Goal: Information Seeking & Learning: Learn about a topic

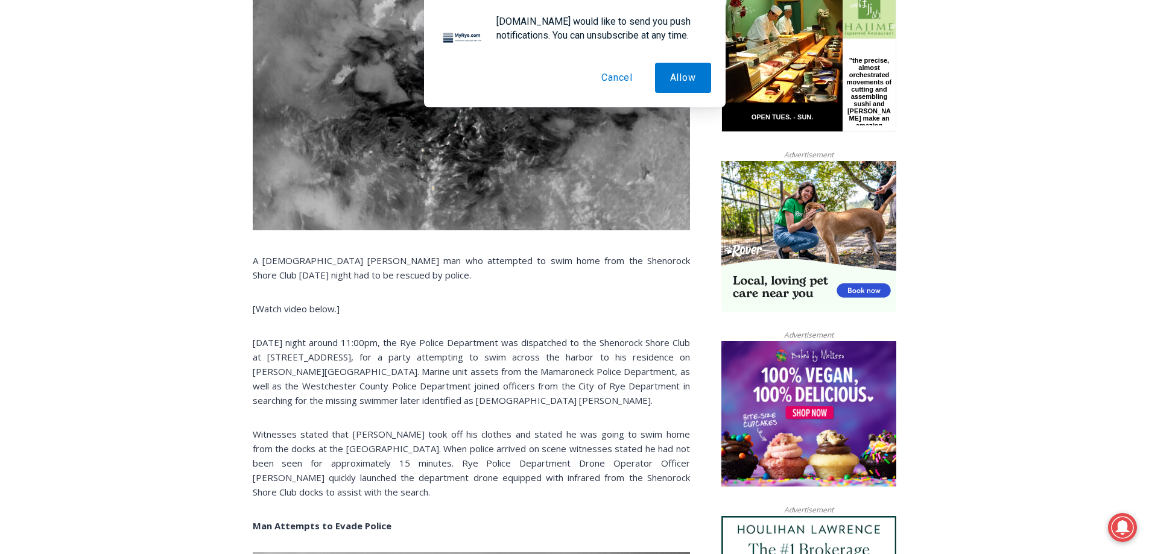
scroll to position [685, 0]
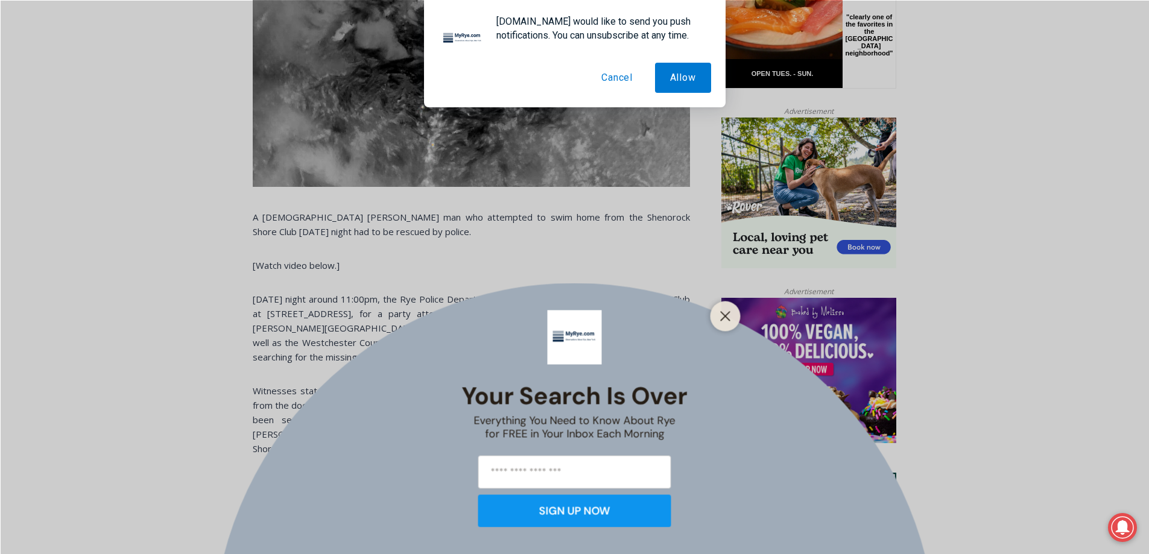
click at [611, 79] on button "Cancel" at bounding box center [617, 78] width 62 height 30
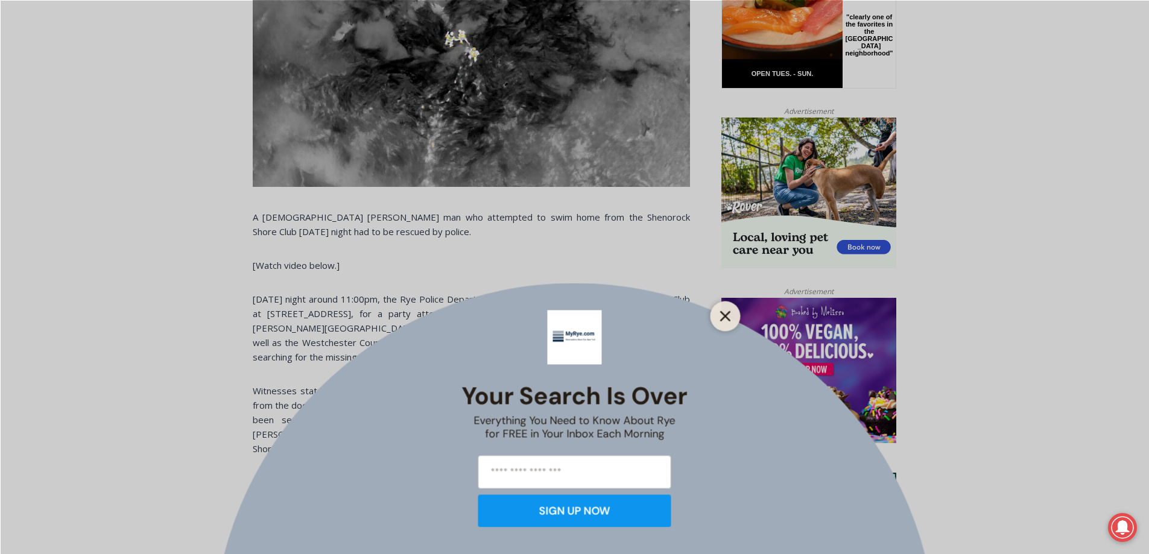
click at [727, 321] on button "Close" at bounding box center [725, 316] width 17 height 17
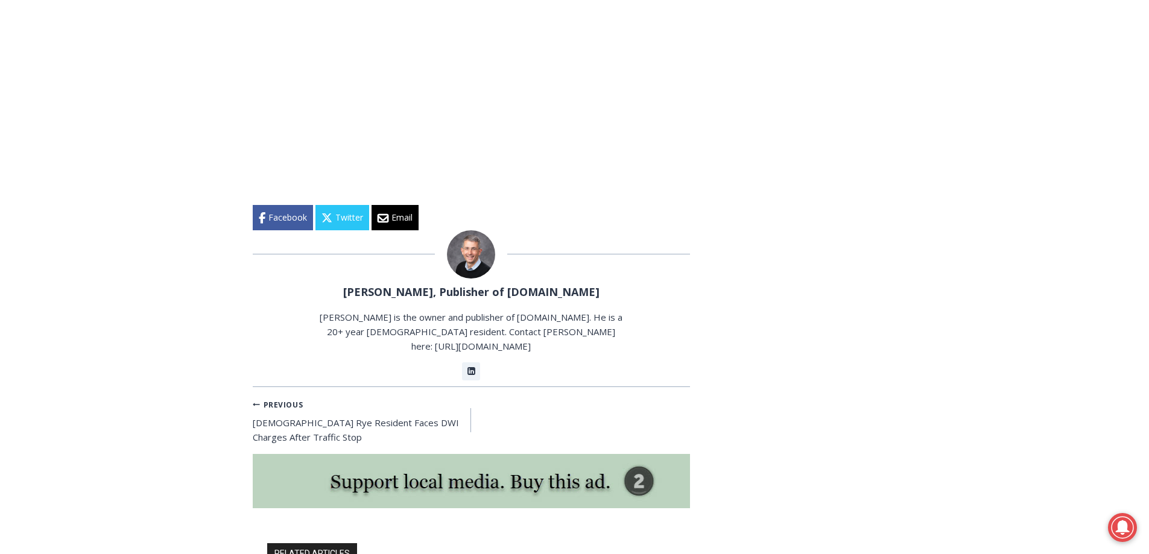
scroll to position [2012, 0]
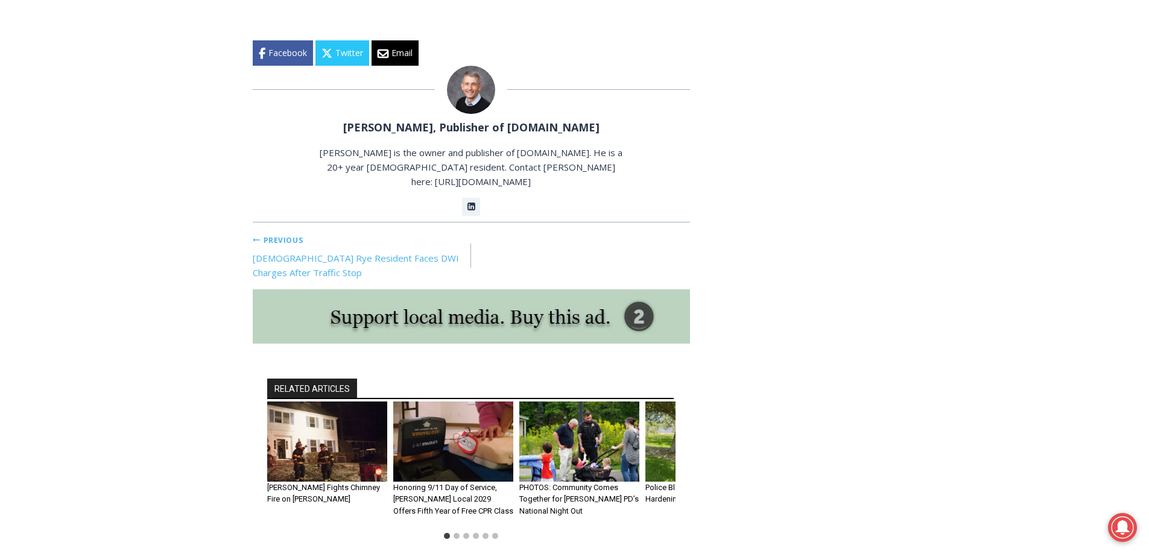
click at [354, 232] on link "Previous Previous 56-Year-Old Rye Resident Faces DWI Charges After Traffic Stop" at bounding box center [362, 256] width 219 height 48
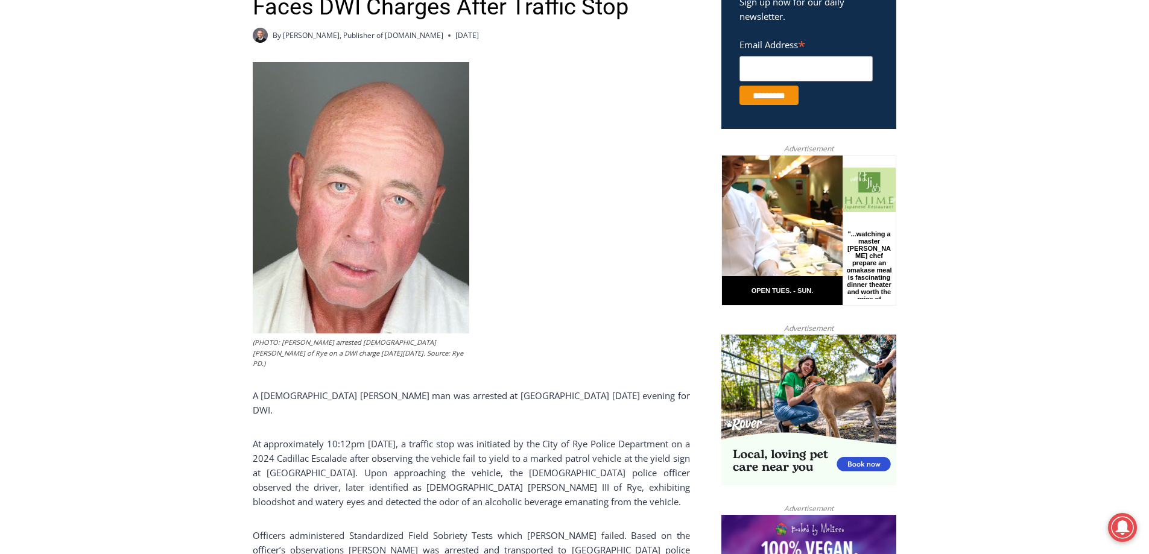
scroll to position [603, 0]
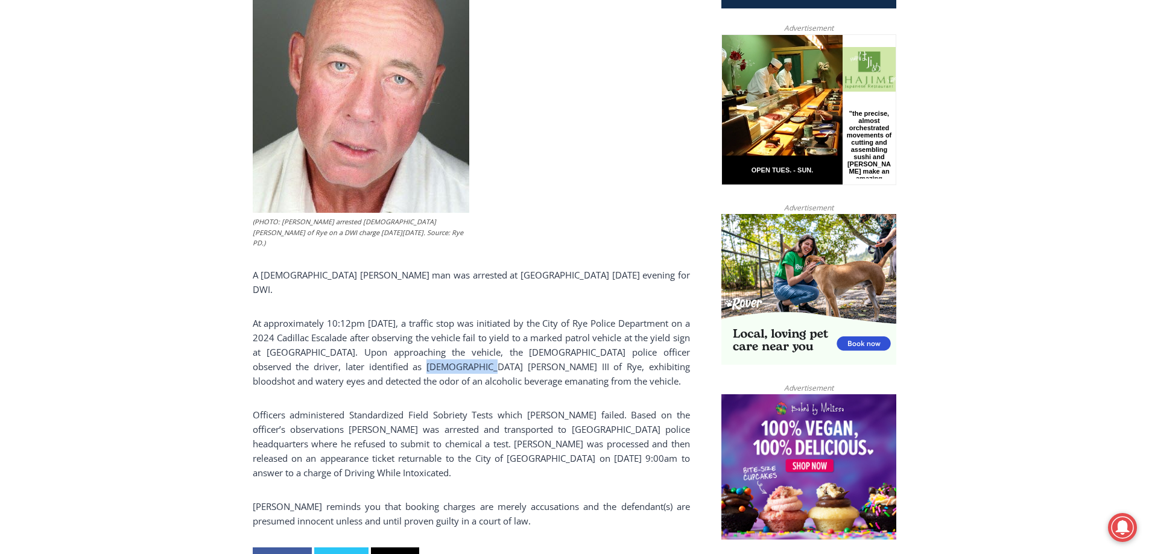
drag, startPoint x: 359, startPoint y: 331, endPoint x: 422, endPoint y: 336, distance: 63.6
click at [425, 335] on p "At approximately 10:12pm [DATE], a traffic stop was initiated by the City of Ry…" at bounding box center [471, 352] width 437 height 72
click at [358, 328] on p "At approximately 10:12pm [DATE], a traffic stop was initiated by the City of Ry…" at bounding box center [471, 352] width 437 height 72
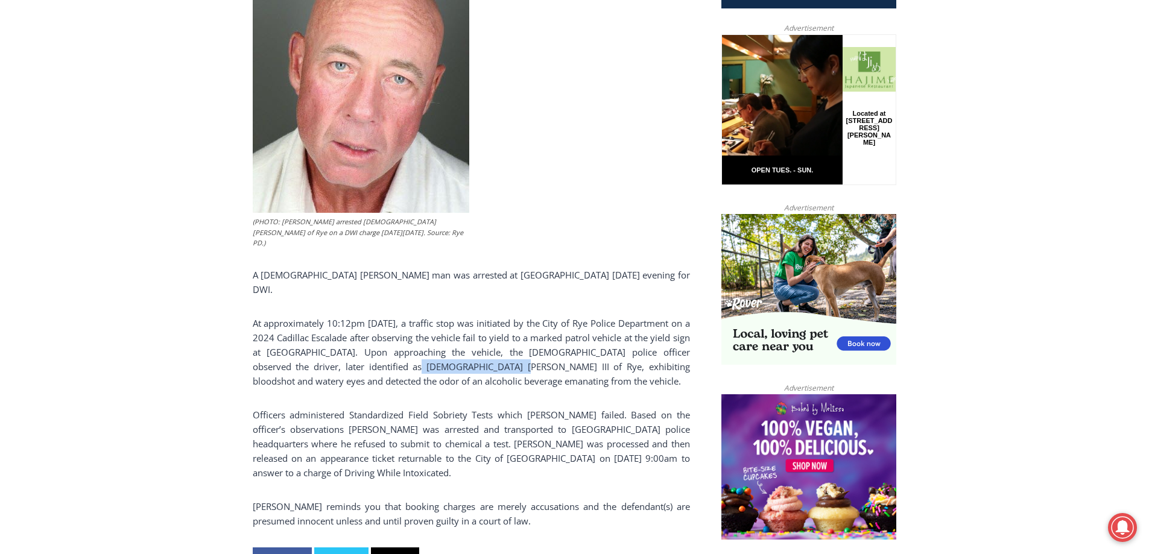
drag, startPoint x: 356, startPoint y: 331, endPoint x: 443, endPoint y: 334, distance: 86.9
click at [443, 334] on p "At approximately 10:12pm [DATE], a traffic stop was initiated by the City of Ry…" at bounding box center [471, 352] width 437 height 72
